Goal: Task Accomplishment & Management: Manage account settings

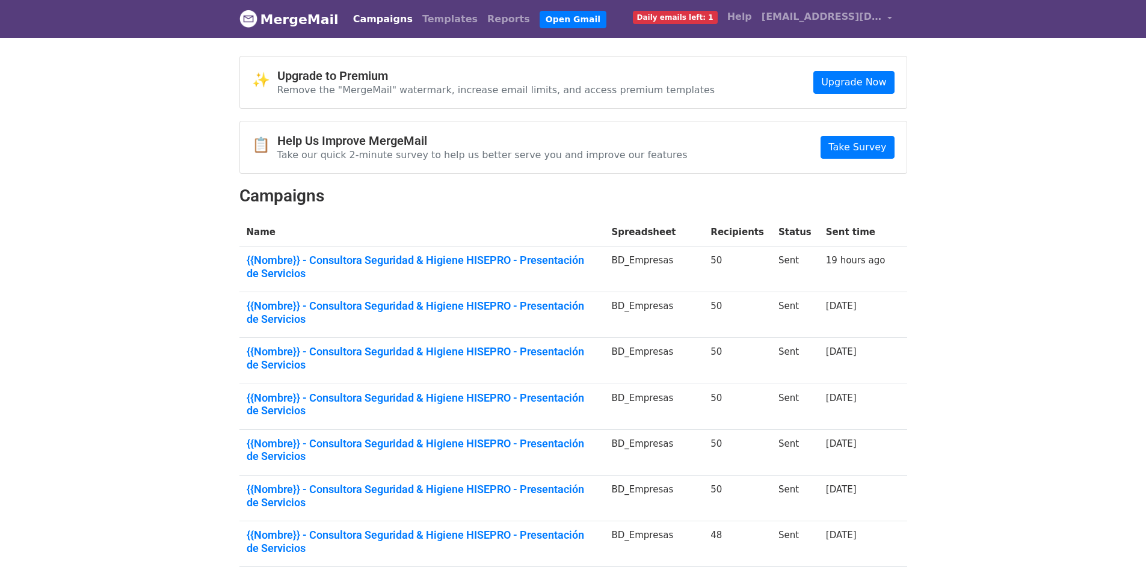
click at [526, 251] on td "{{Nombre}} - Consultora Seguridad & Higiene HISEPRO - Presentación de Servicios" at bounding box center [421, 270] width 365 height 46
click at [521, 266] on link "{{Nombre}} - Consultora Seguridad & Higiene HISEPRO - Presentación de Servicios" at bounding box center [422, 267] width 351 height 26
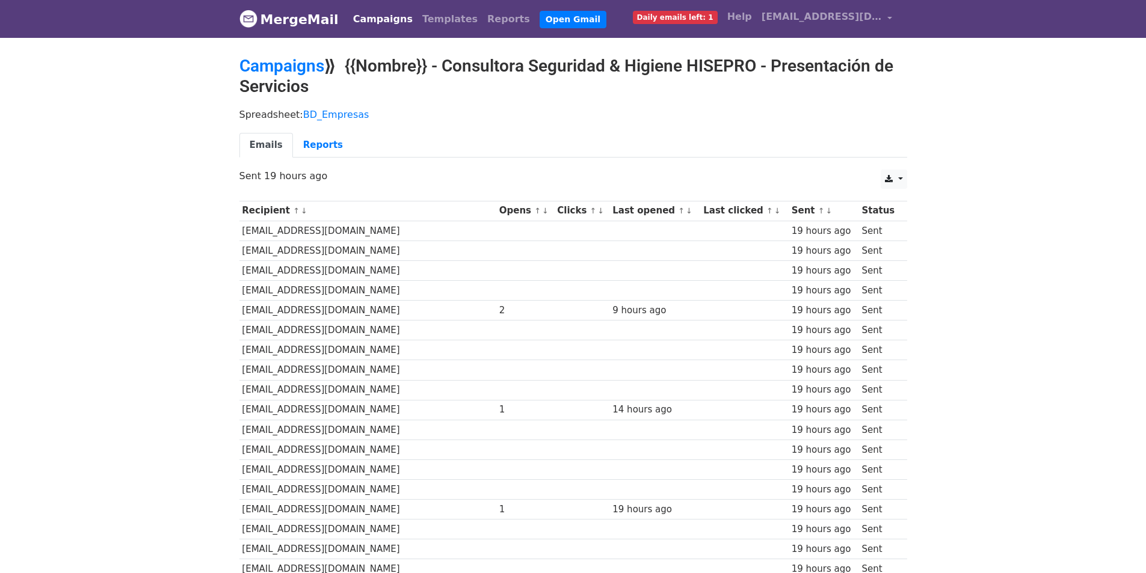
click at [501, 257] on td at bounding box center [525, 251] width 58 height 20
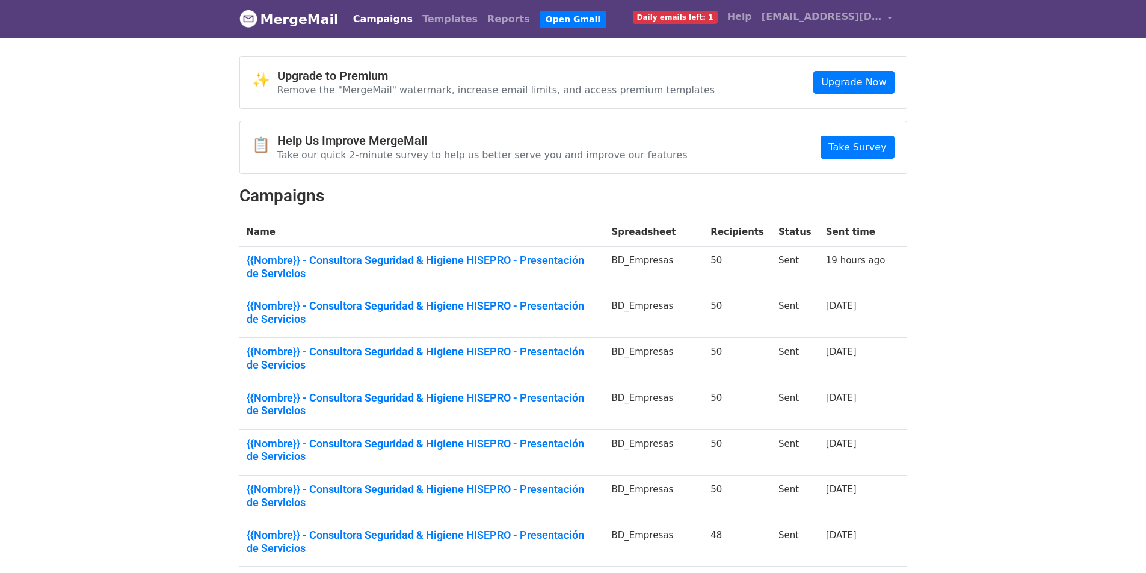
click at [689, 17] on span "Daily emails left: 1" at bounding box center [675, 17] width 85 height 13
